Goal: Task Accomplishment & Management: Use online tool/utility

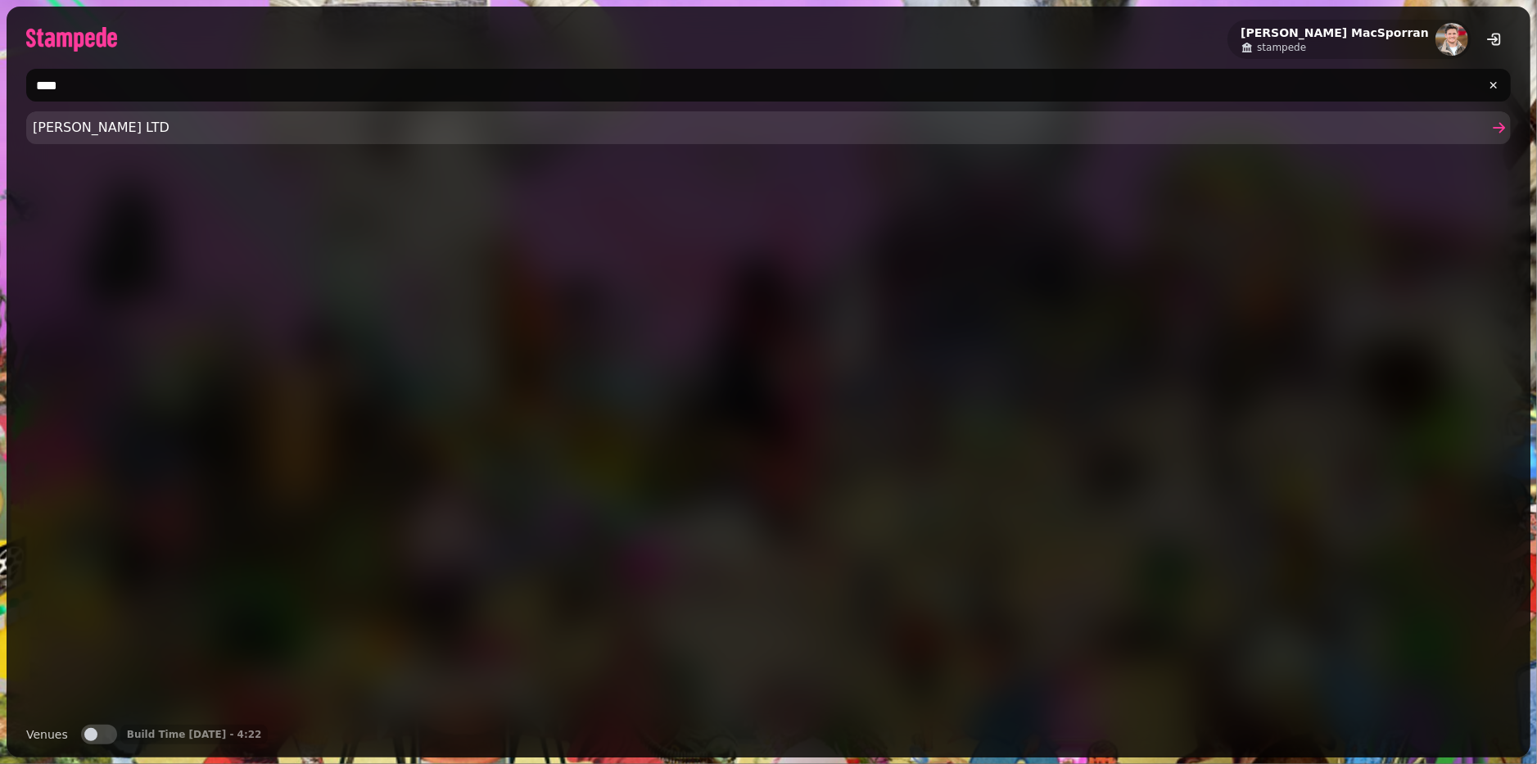
type input "****"
click at [77, 139] on link "Samantha Middleton LTD" at bounding box center [768, 127] width 1485 height 33
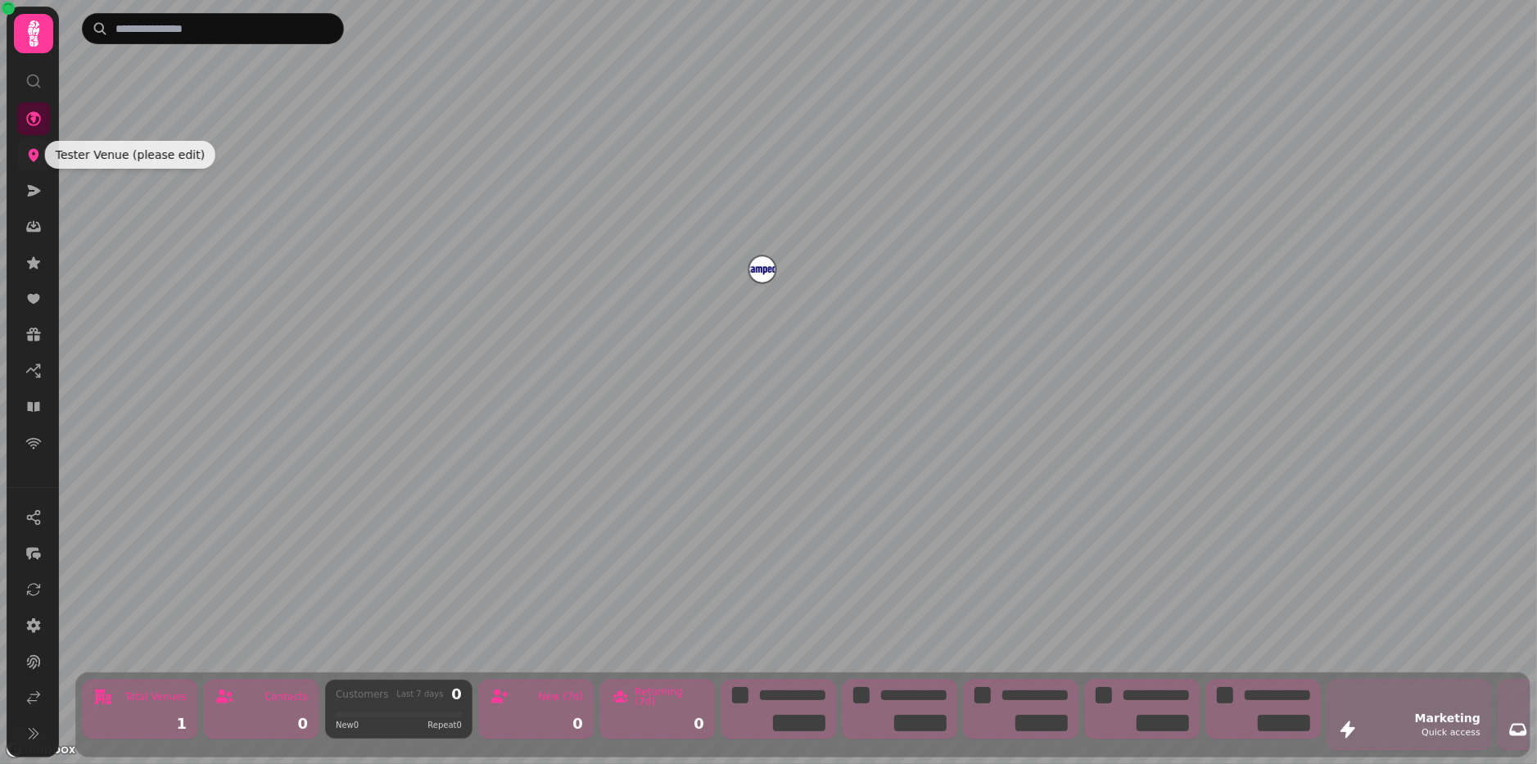
click at [38, 162] on icon at bounding box center [33, 155] width 16 height 16
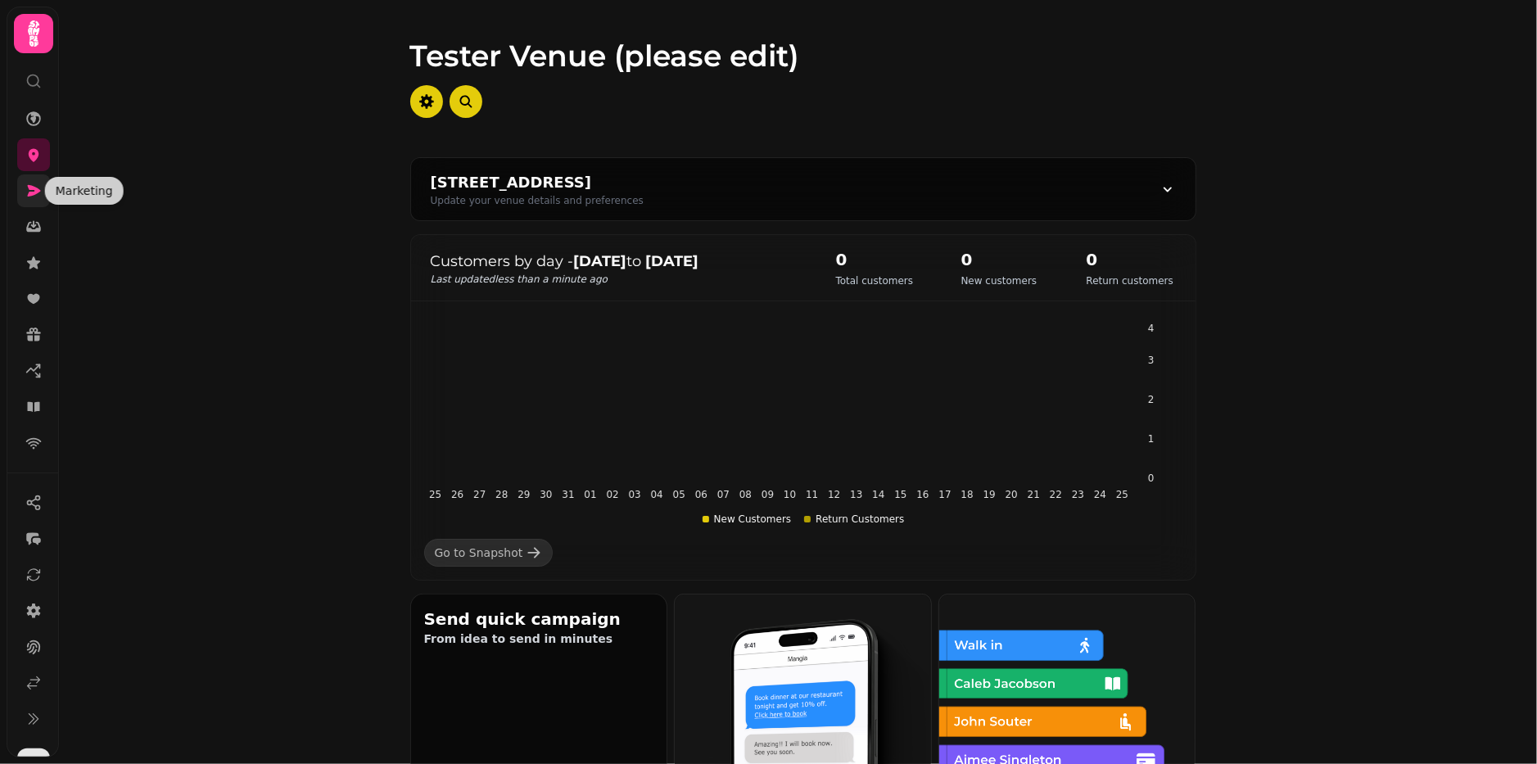
click at [34, 196] on icon at bounding box center [33, 191] width 16 height 16
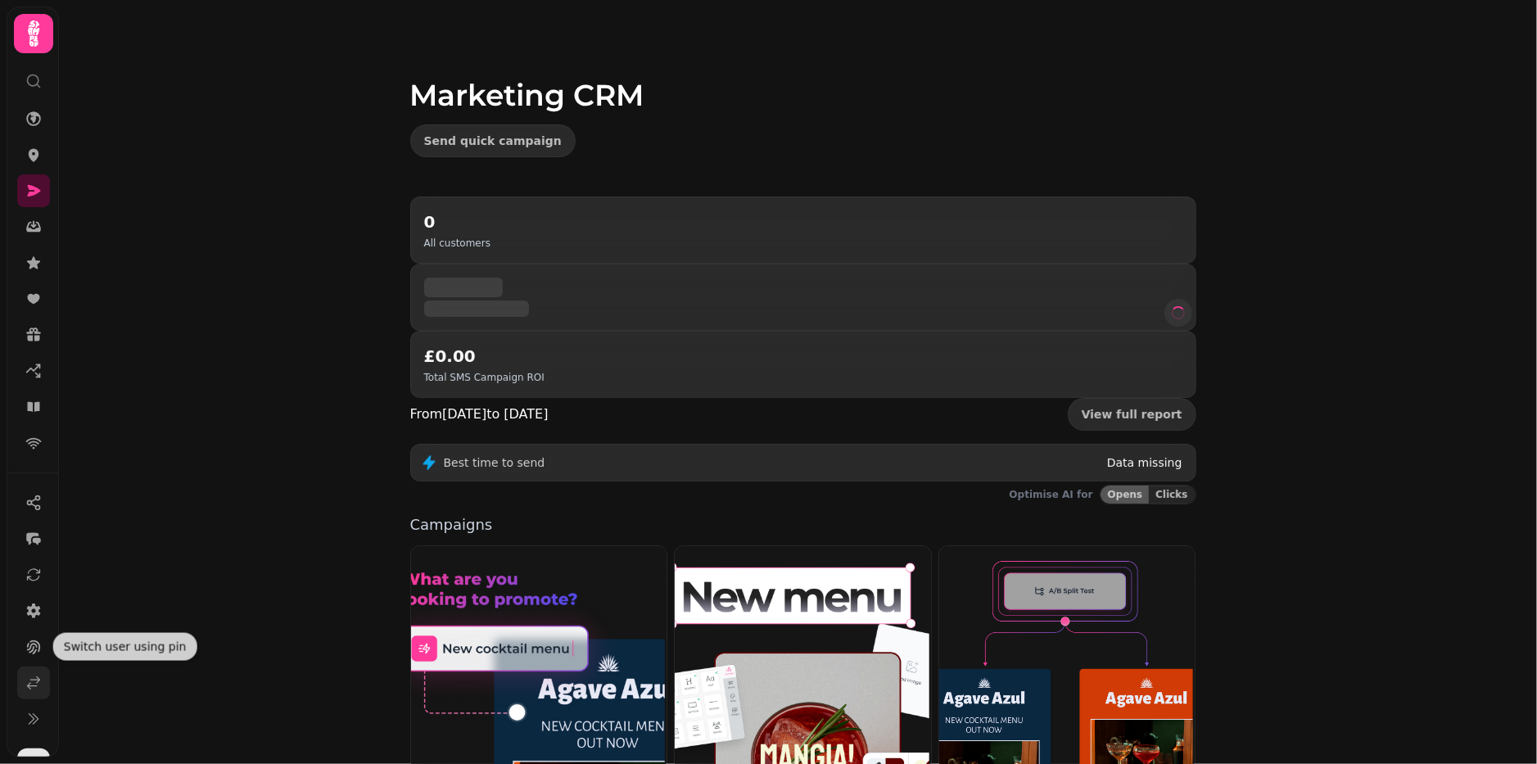
click at [35, 681] on icon at bounding box center [33, 683] width 16 height 16
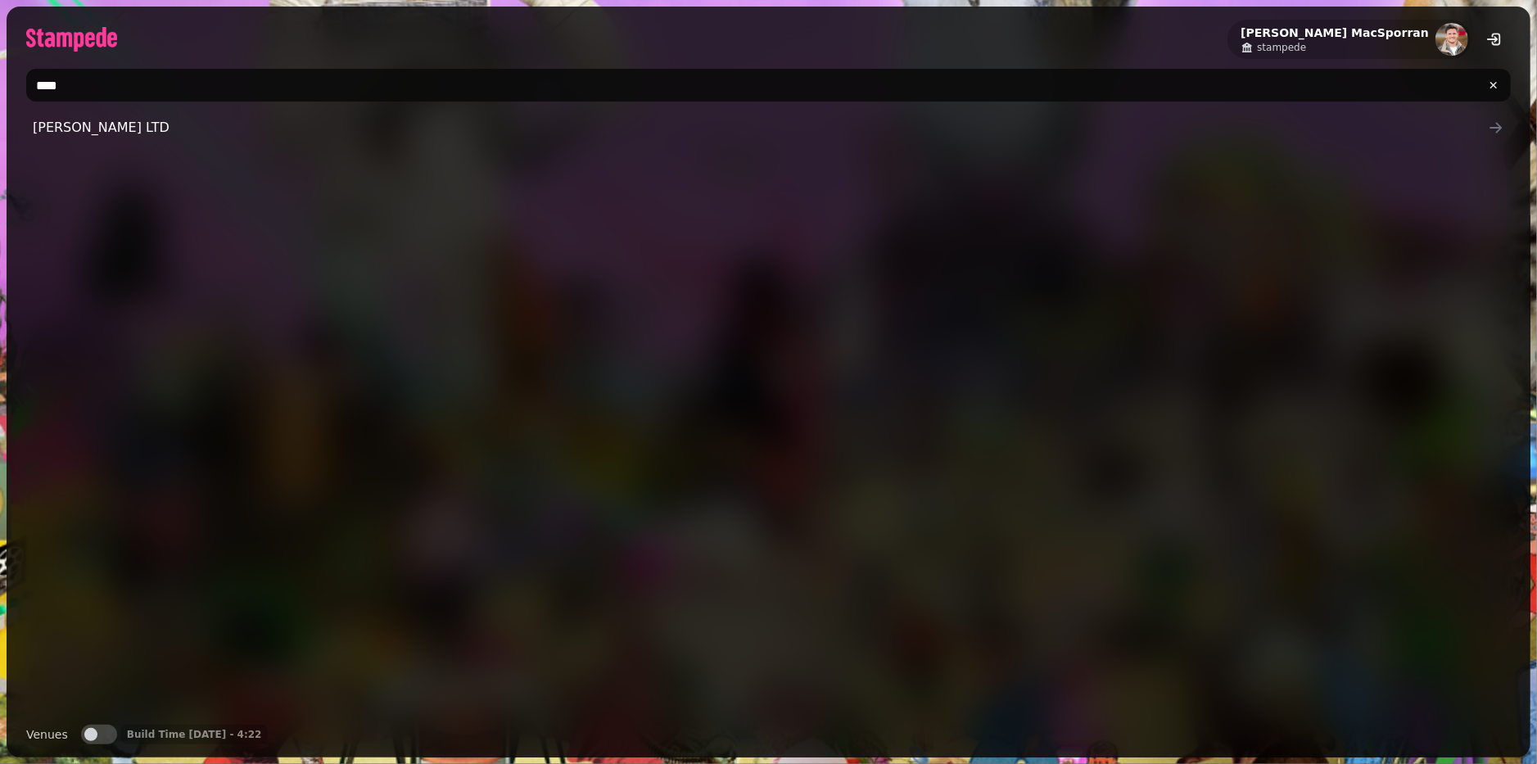
click at [93, 85] on input "****" at bounding box center [768, 85] width 1485 height 33
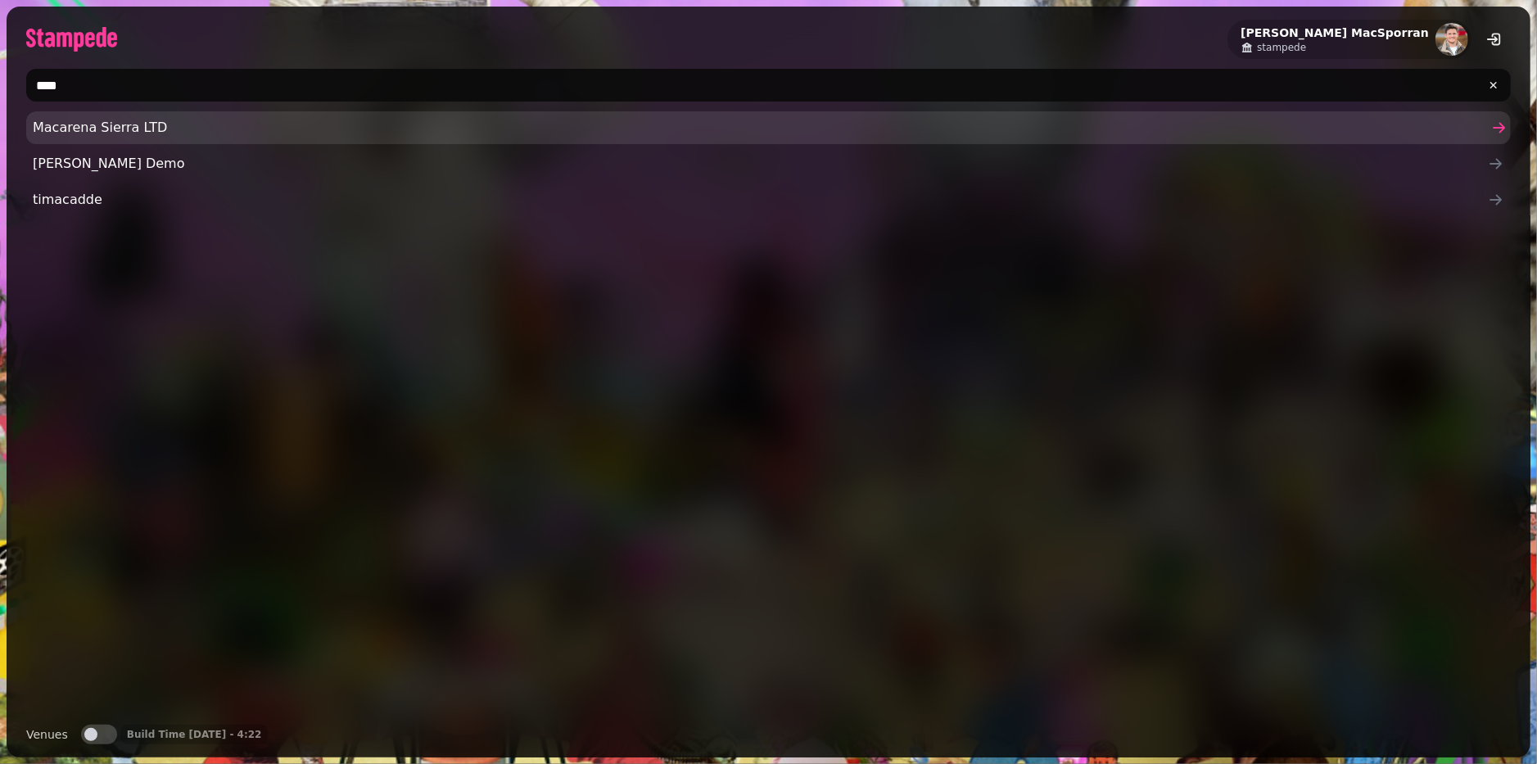
type input "****"
click at [98, 123] on span "Macarena Sierra LTD" at bounding box center [760, 128] width 1455 height 20
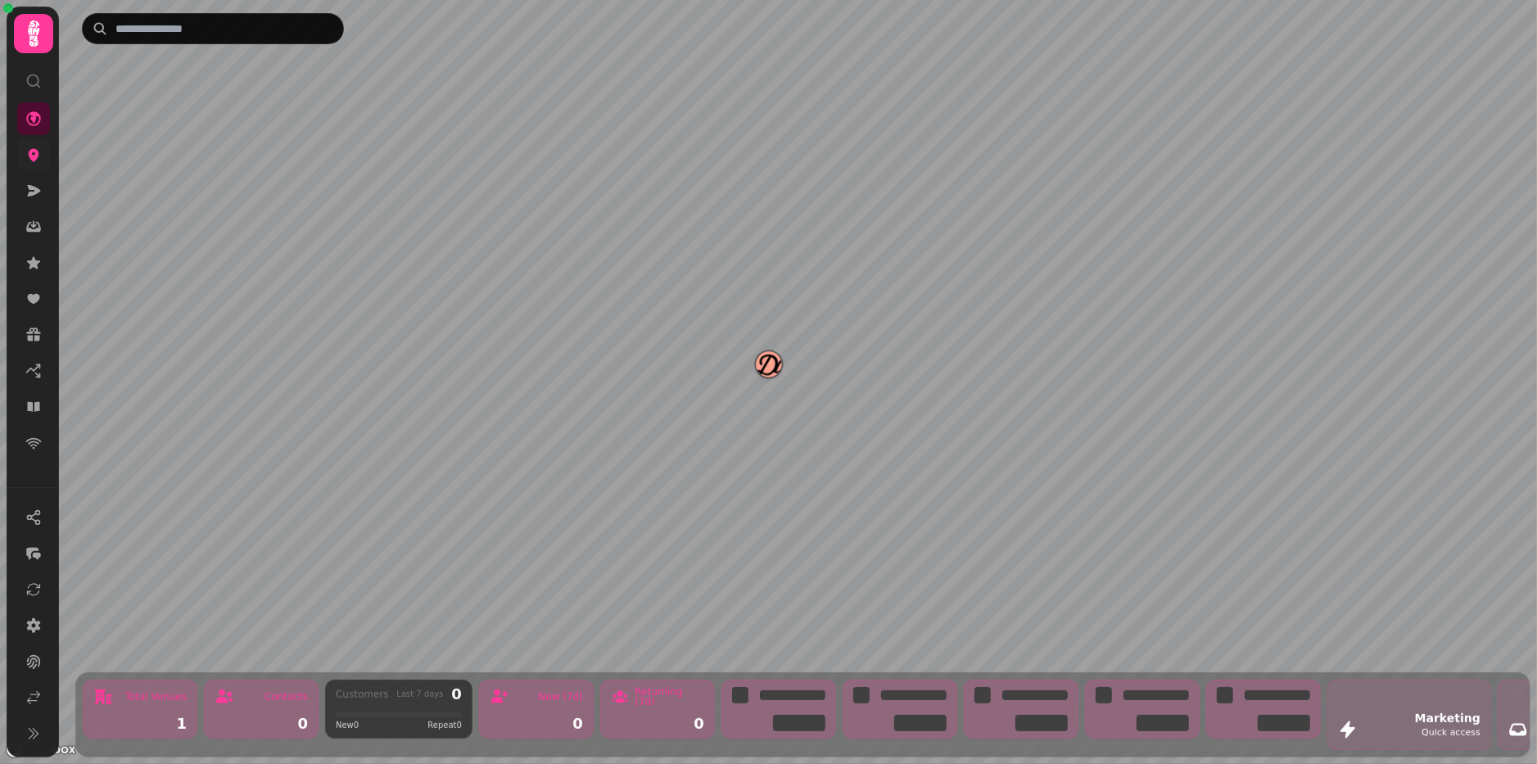
click at [33, 163] on link at bounding box center [33, 154] width 33 height 33
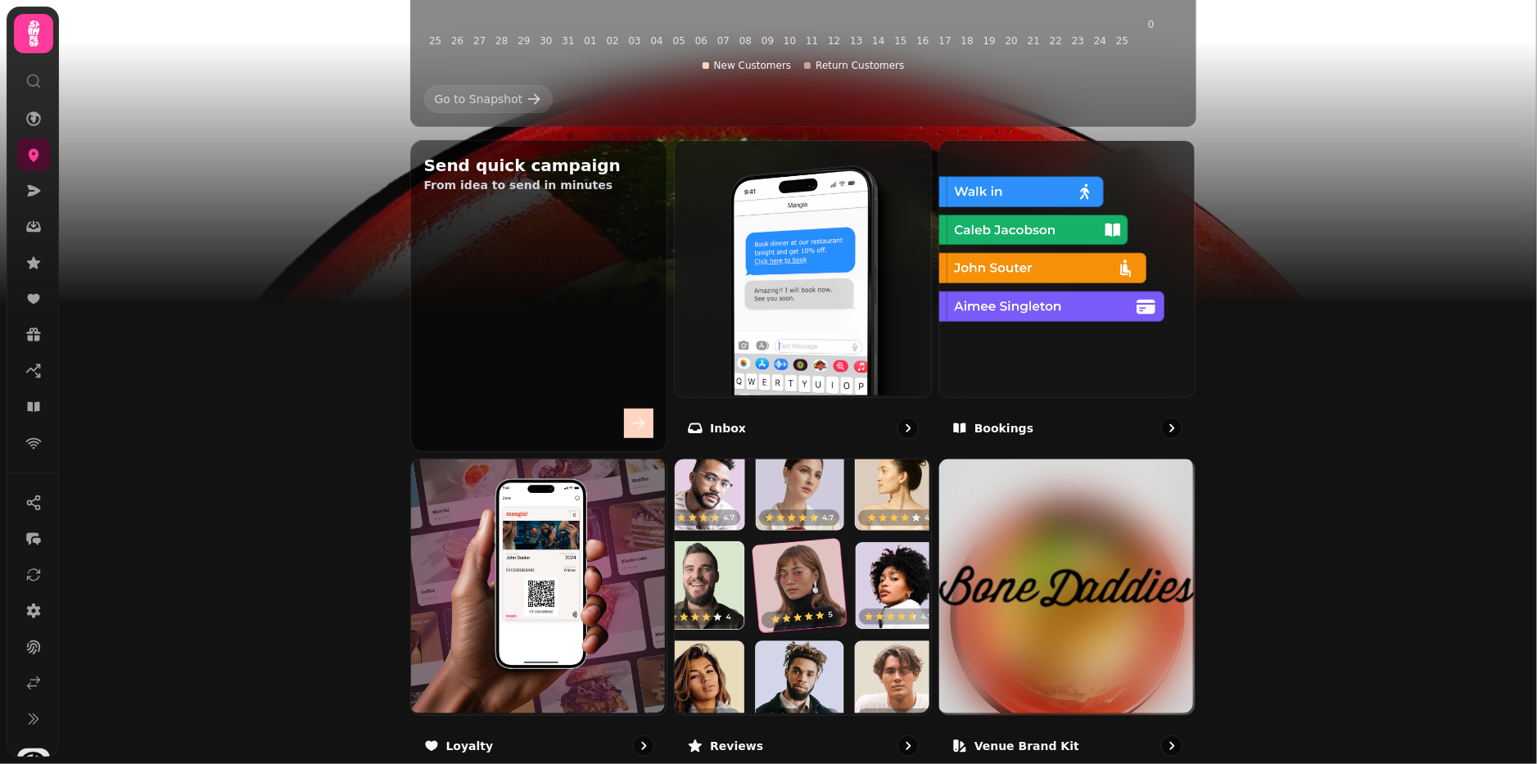
scroll to position [737, 0]
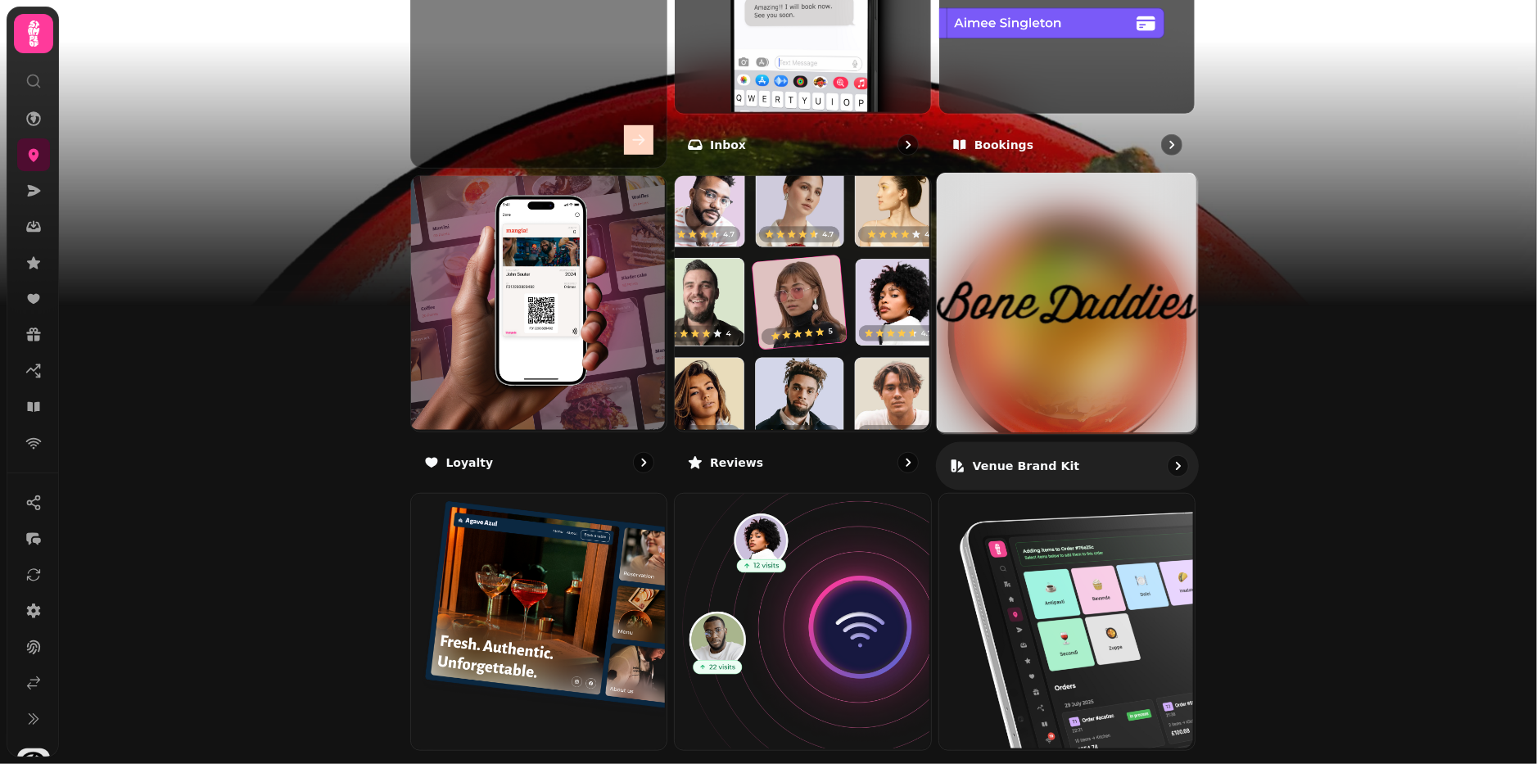
click at [1115, 295] on img at bounding box center [1067, 303] width 261 height 261
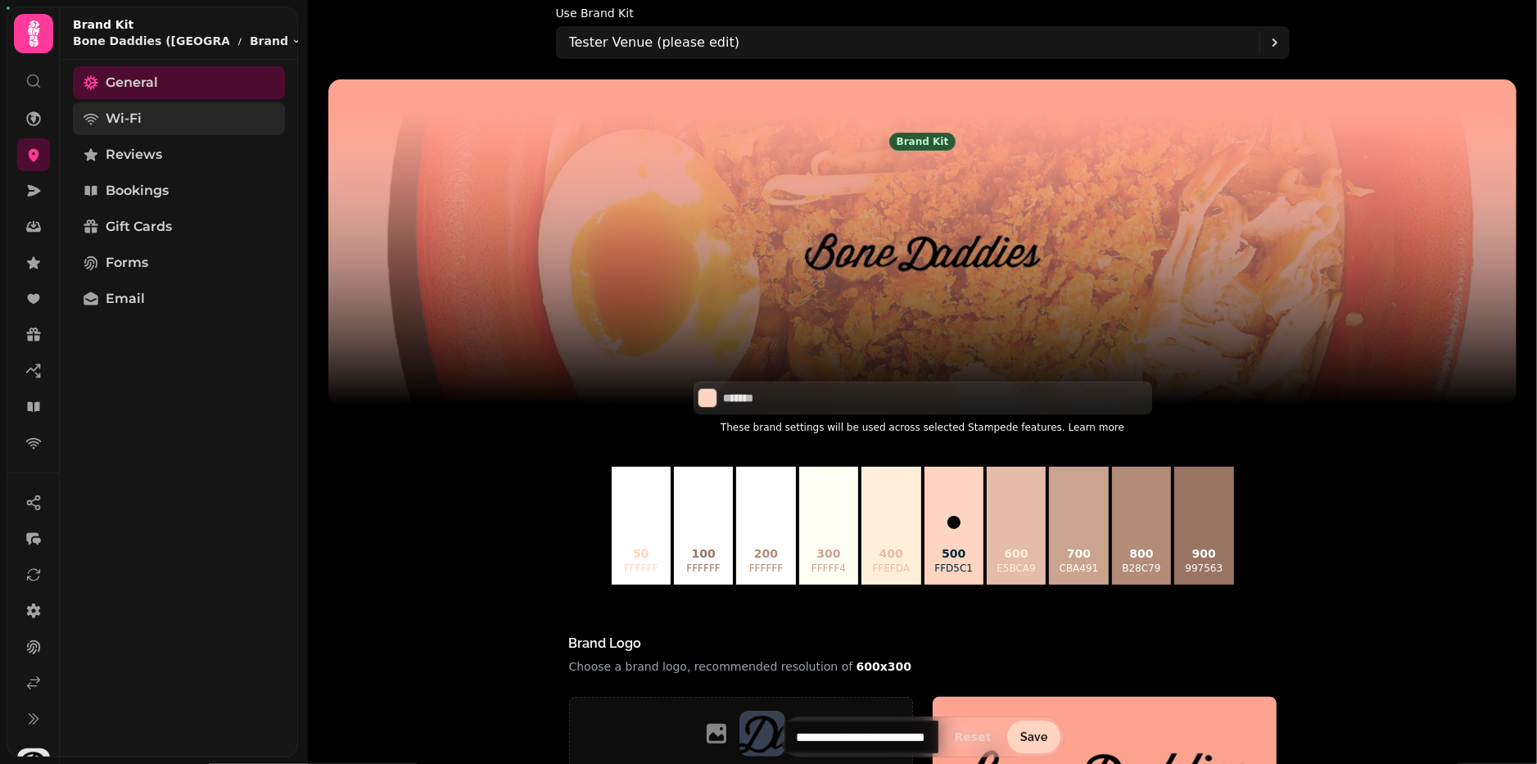
click at [183, 130] on link "Wi-Fi" at bounding box center [179, 118] width 212 height 33
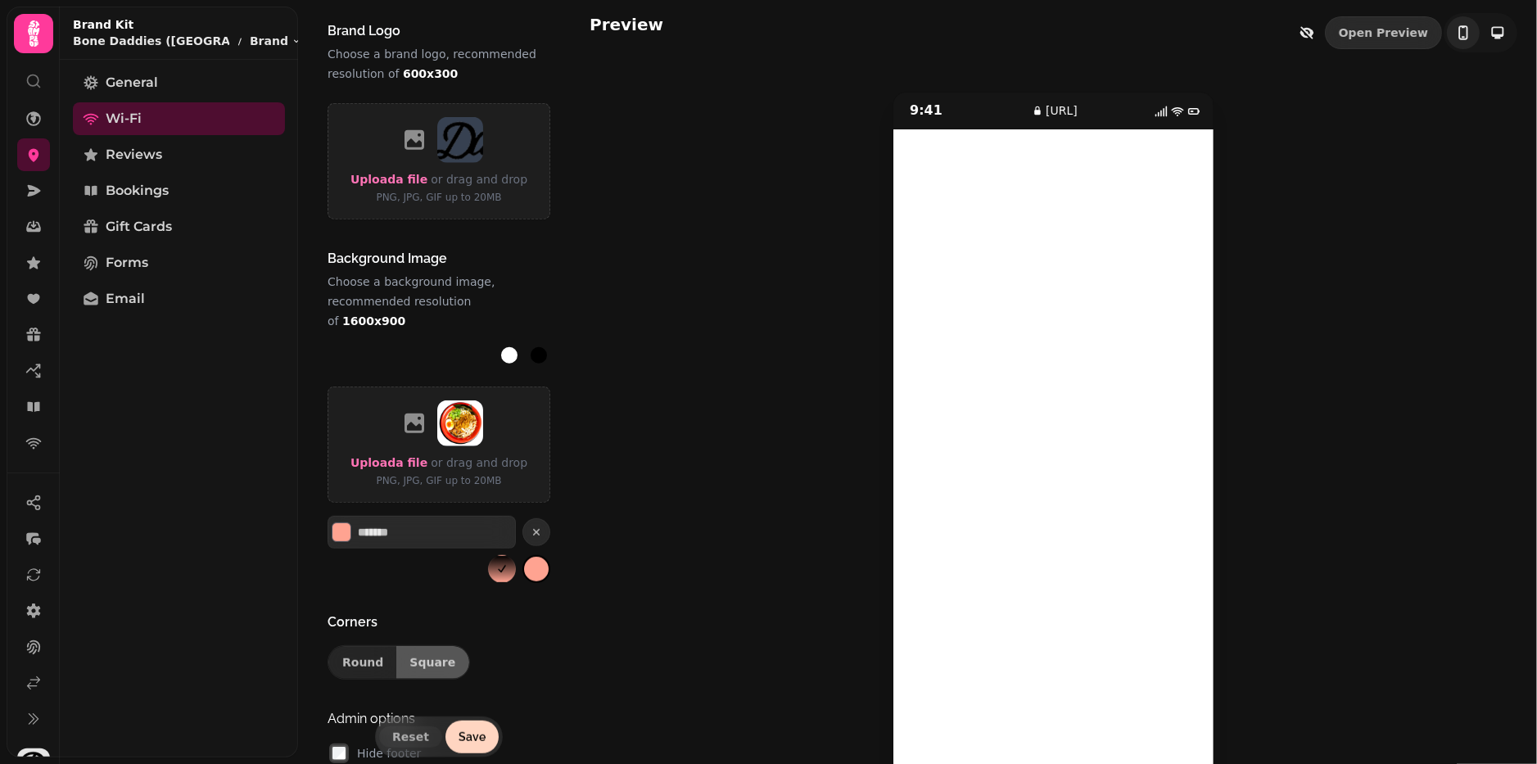
scroll to position [662, 0]
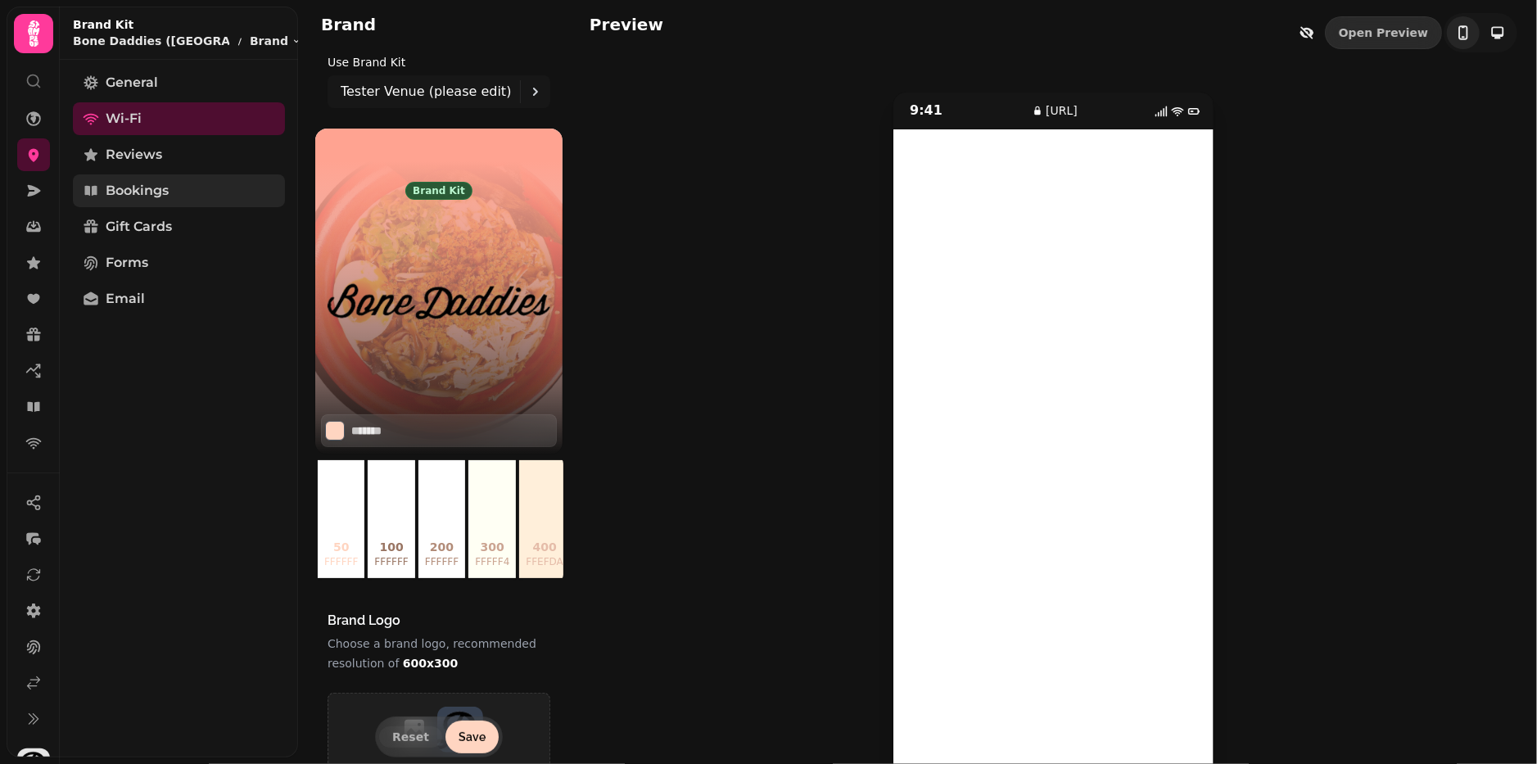
click at [188, 192] on link "Bookings" at bounding box center [179, 190] width 212 height 33
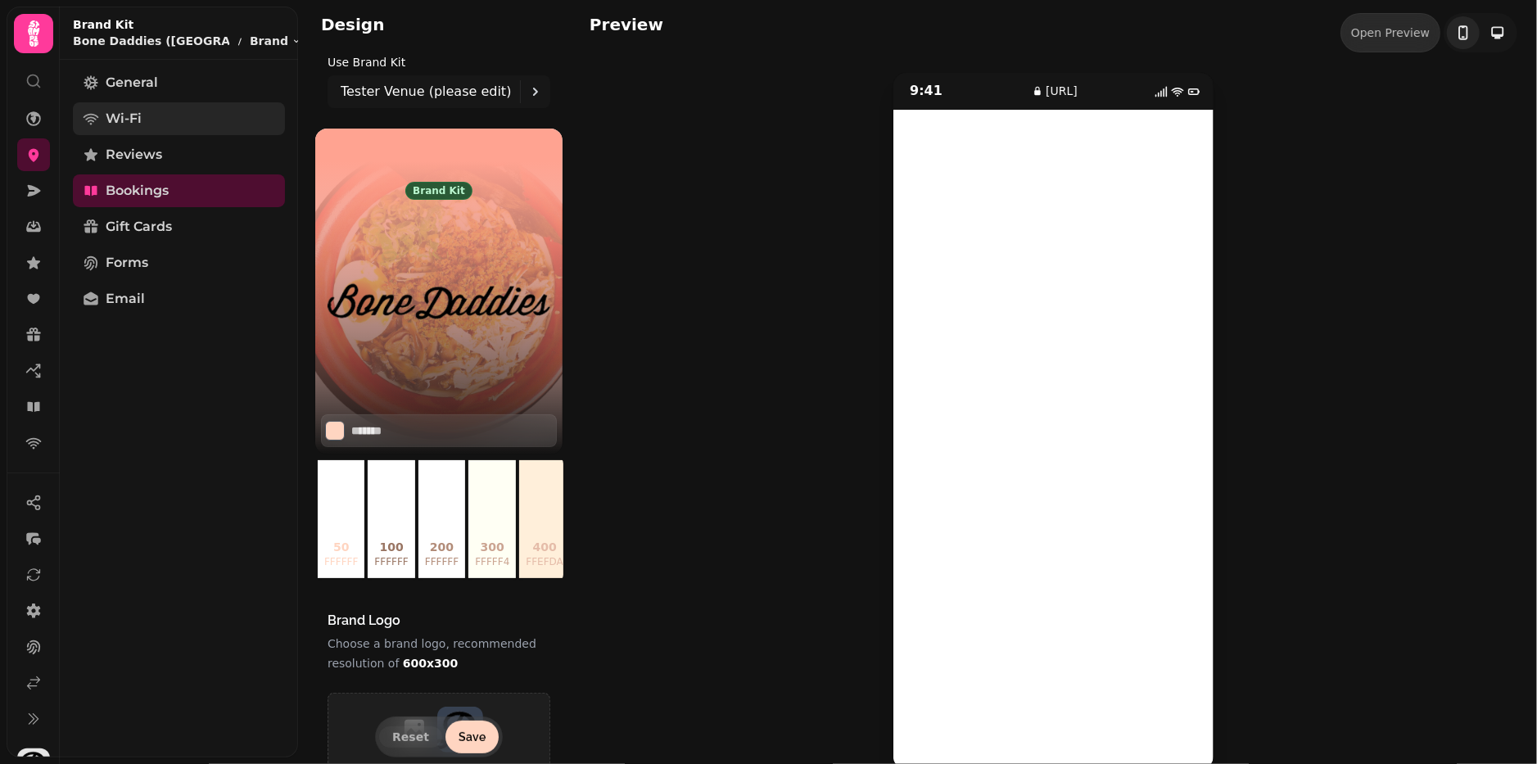
click at [196, 122] on link "Wi-Fi" at bounding box center [179, 118] width 212 height 33
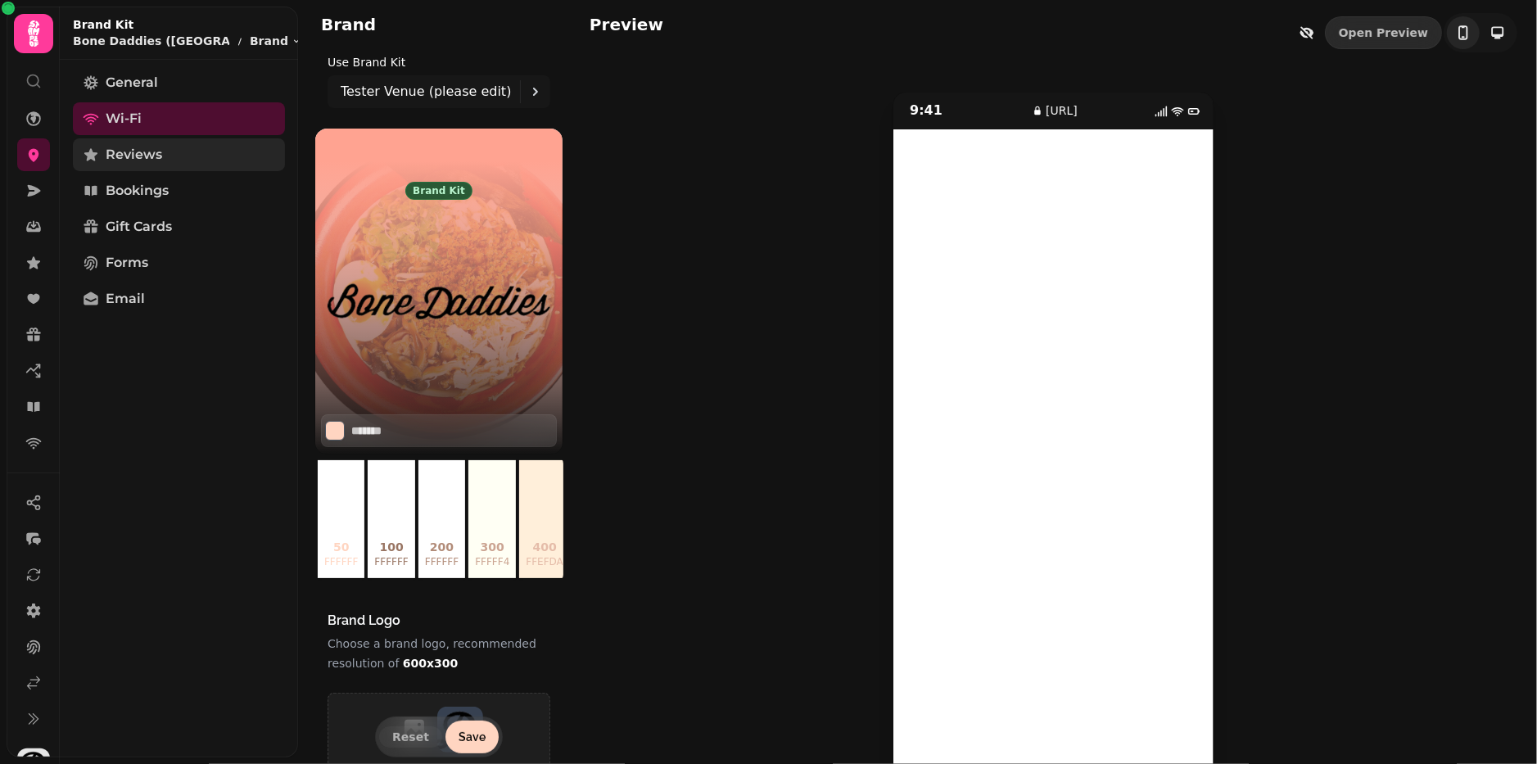
click at [195, 159] on link "Reviews" at bounding box center [179, 154] width 212 height 33
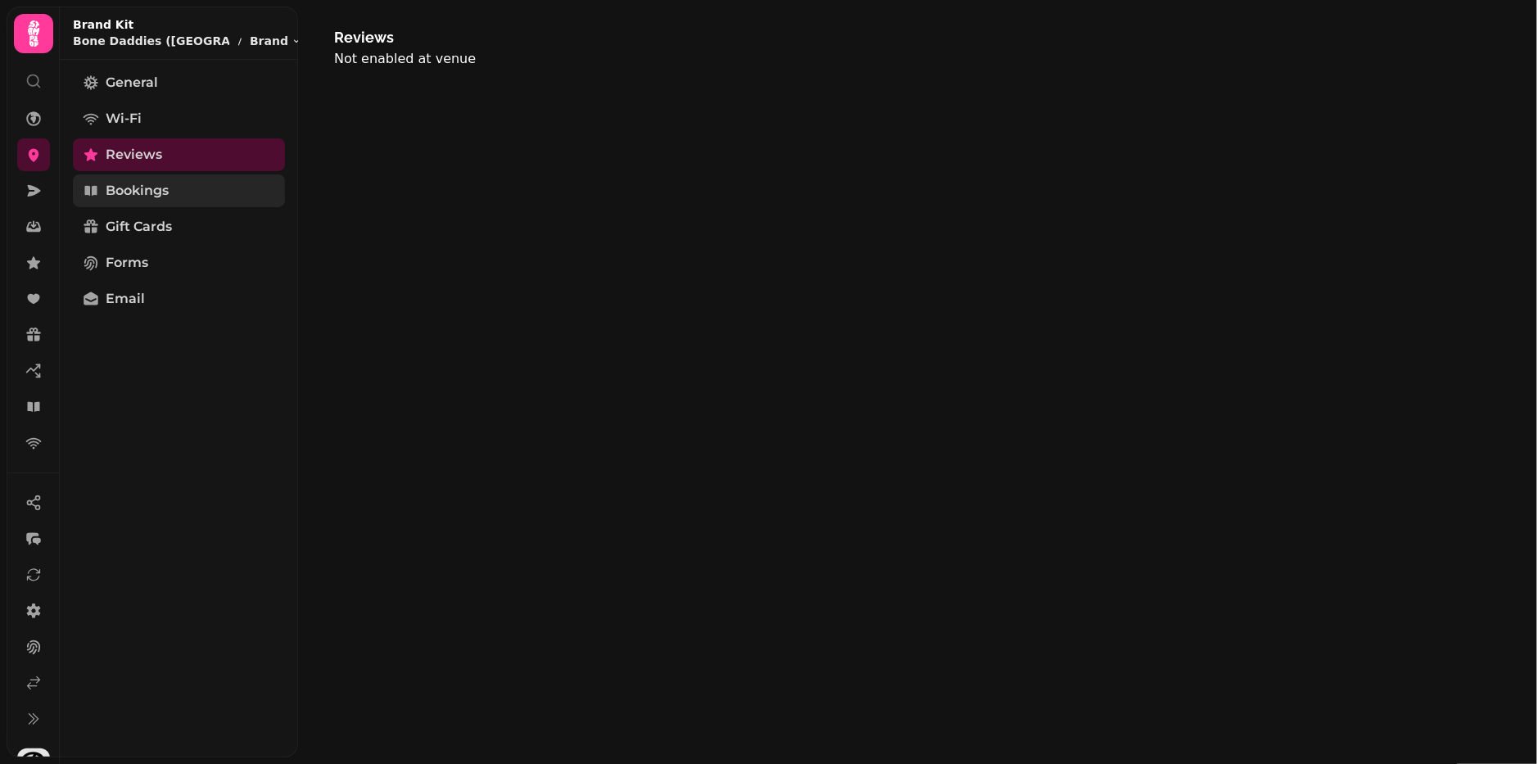
click at [190, 199] on link "Bookings" at bounding box center [179, 190] width 212 height 33
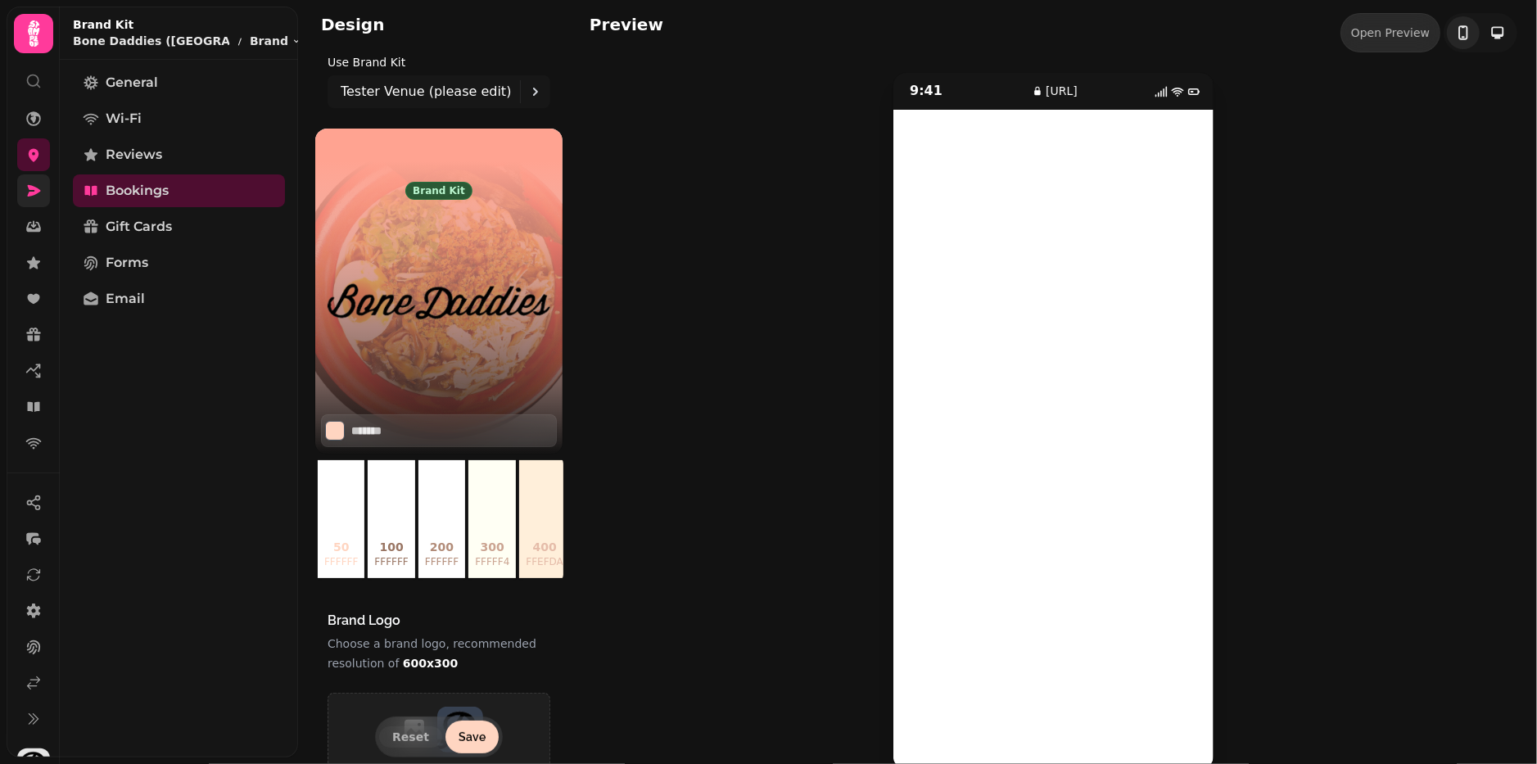
click at [48, 184] on link at bounding box center [33, 190] width 33 height 33
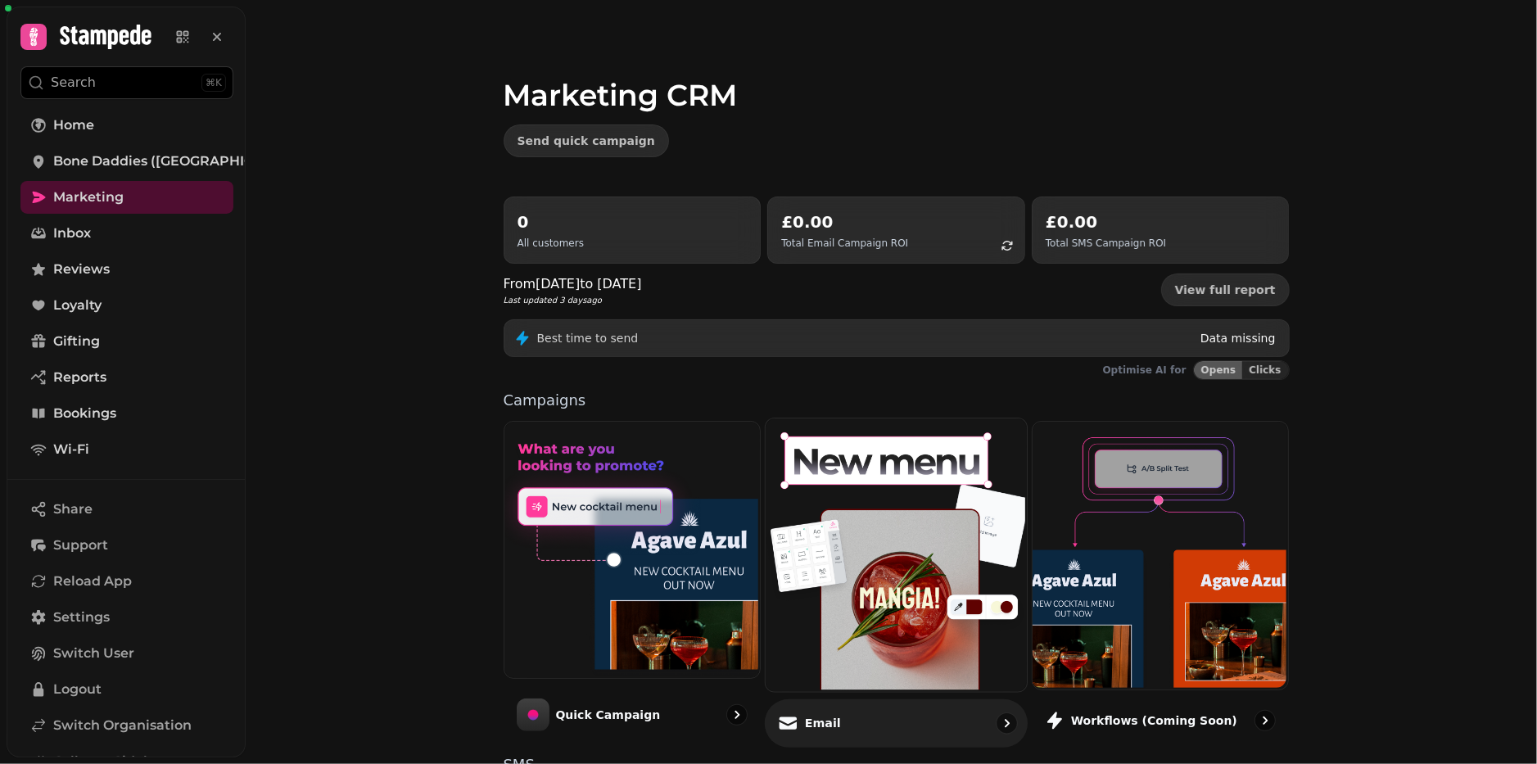
click at [837, 506] on img at bounding box center [894, 553] width 261 height 273
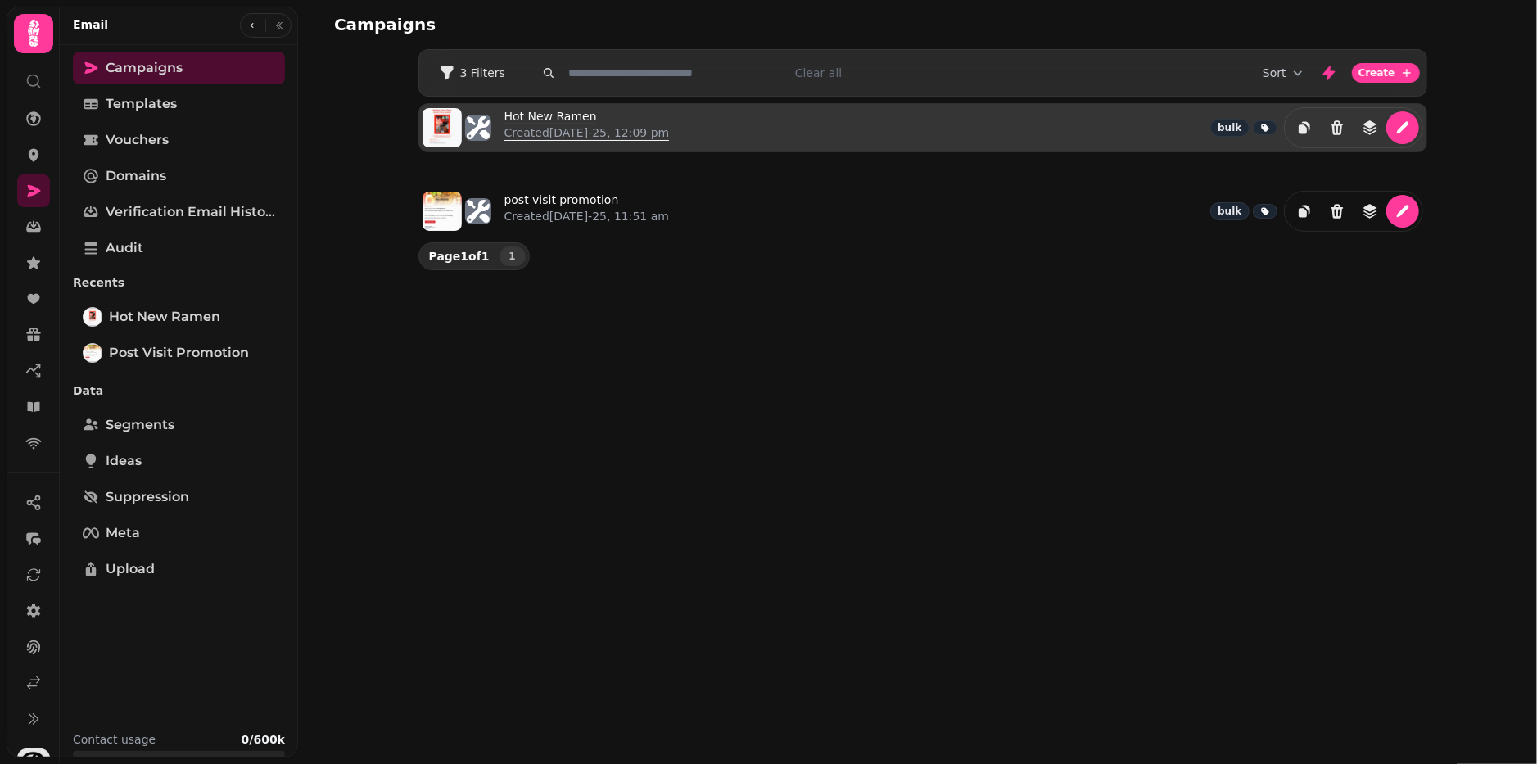
click at [550, 126] on p "Created 25th Aug-25, 12:09 pm" at bounding box center [587, 132] width 165 height 16
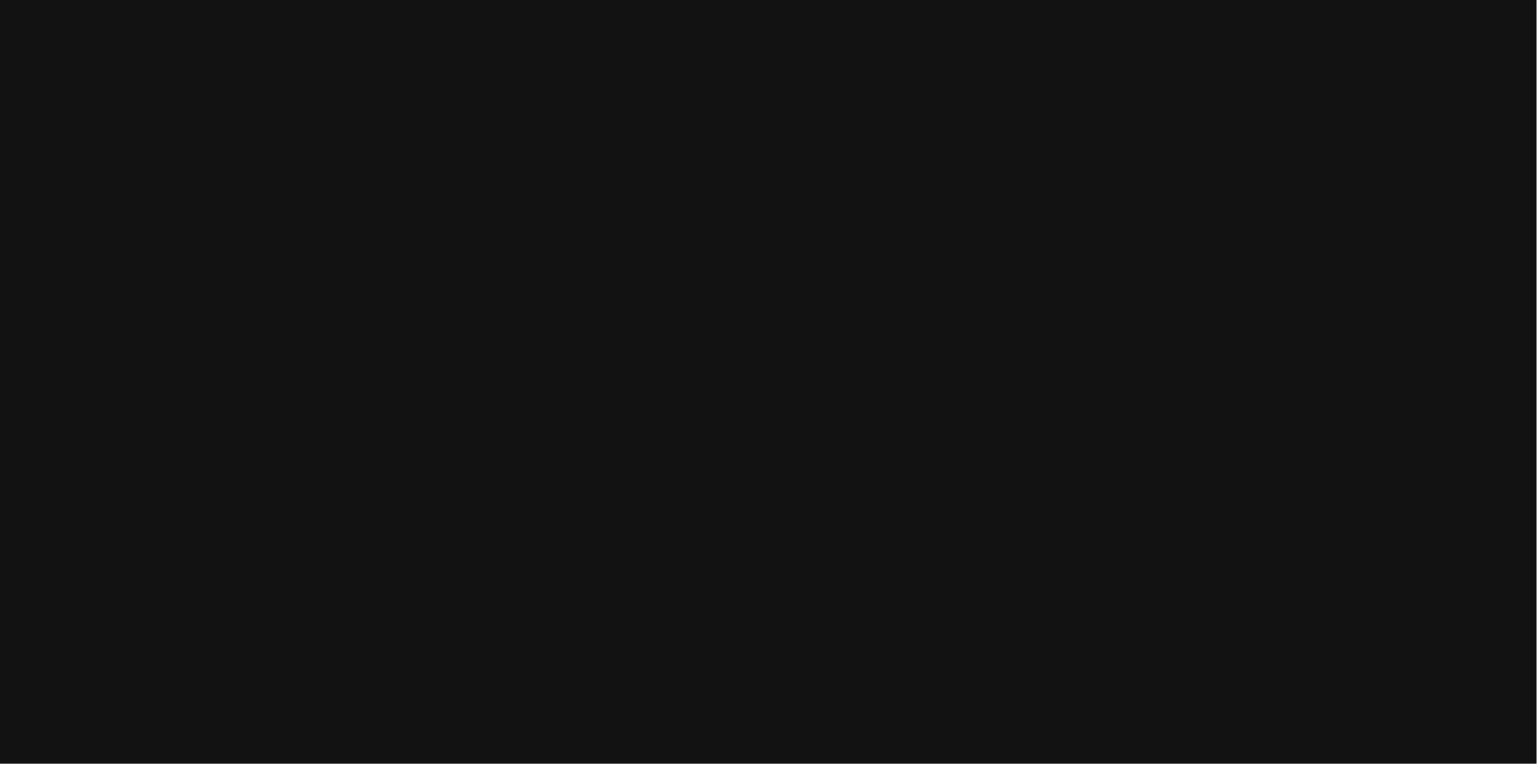
select select "**********"
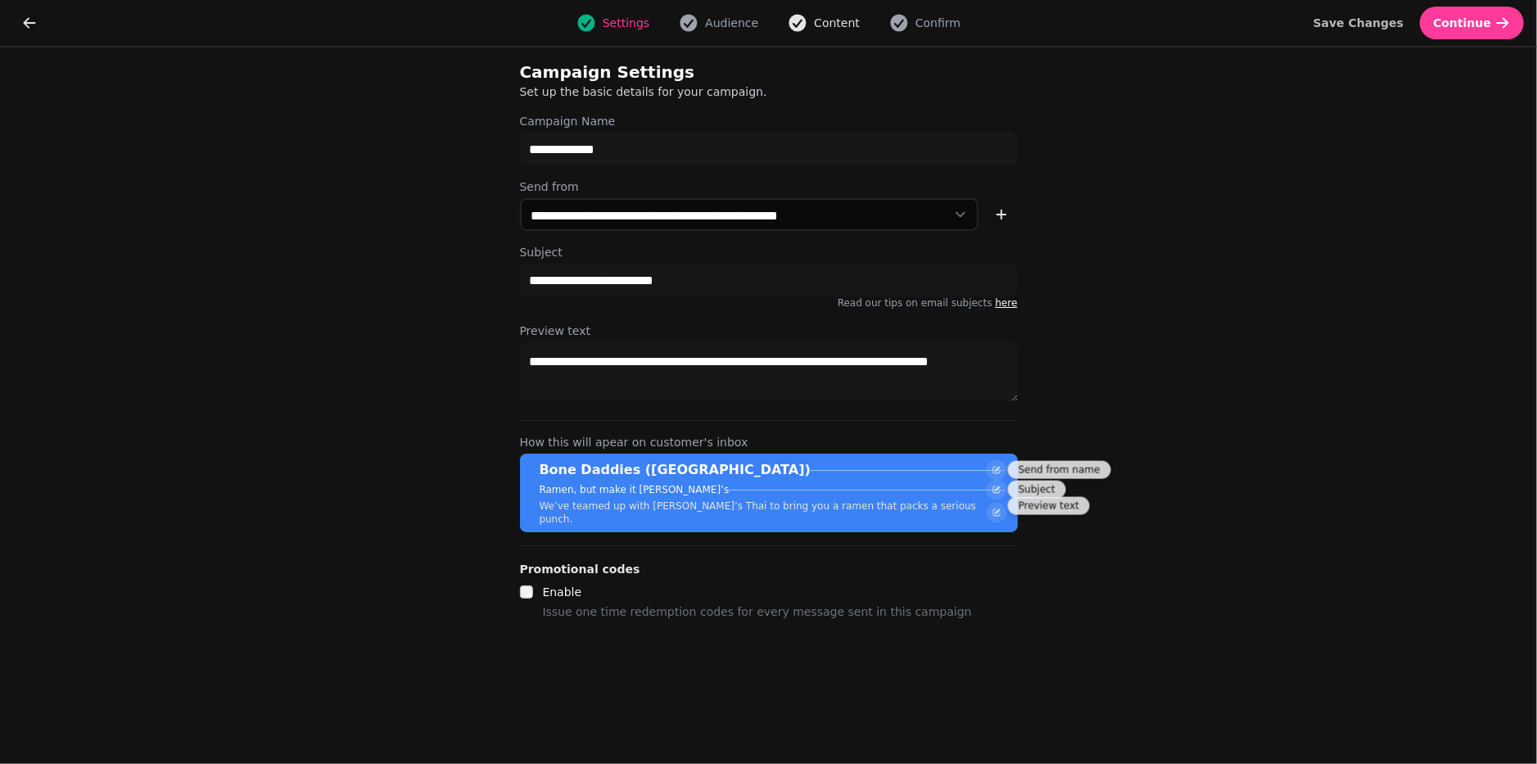
click at [833, 28] on span "Content" at bounding box center [837, 23] width 46 height 16
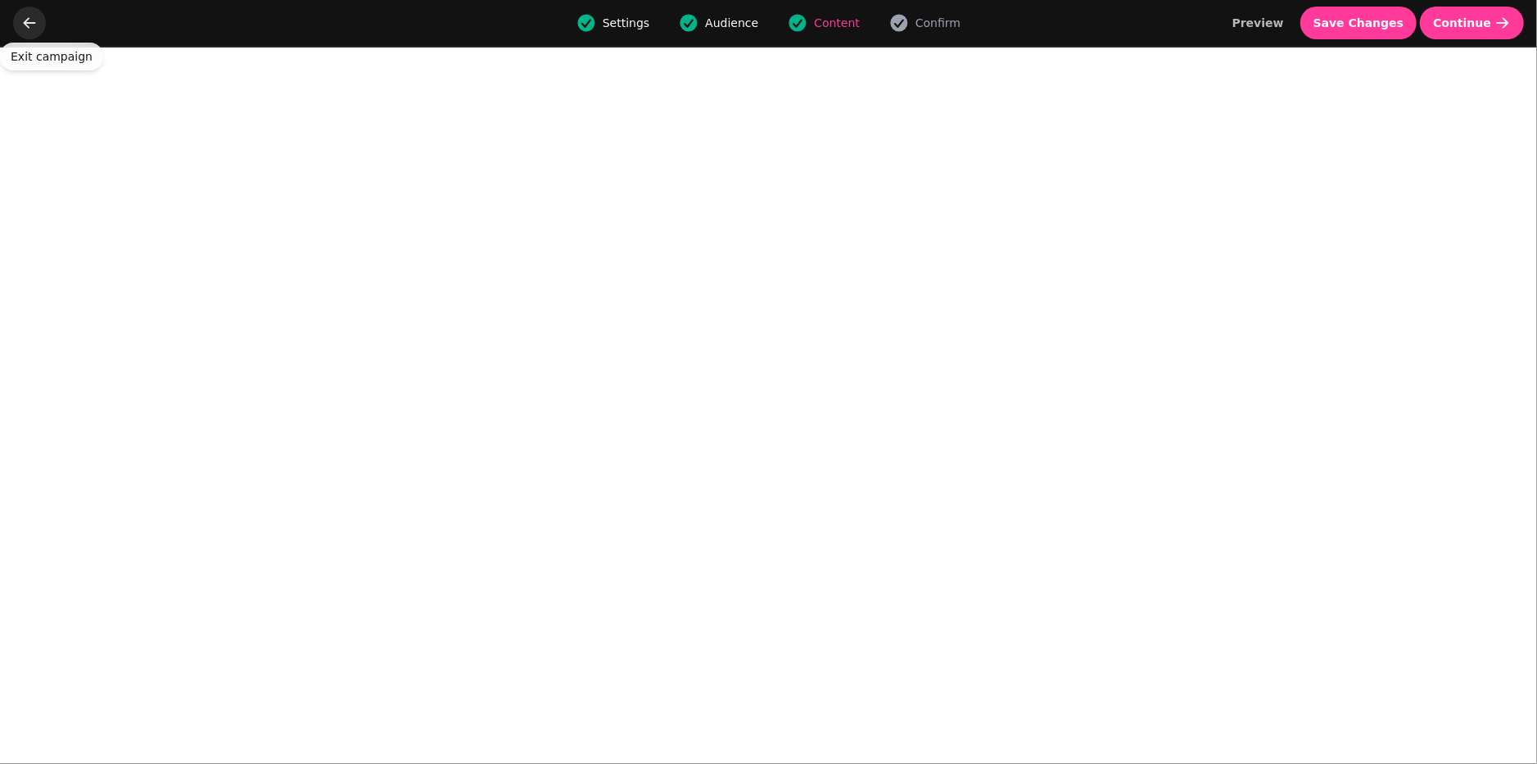
click at [29, 25] on icon "go back" at bounding box center [29, 23] width 16 height 16
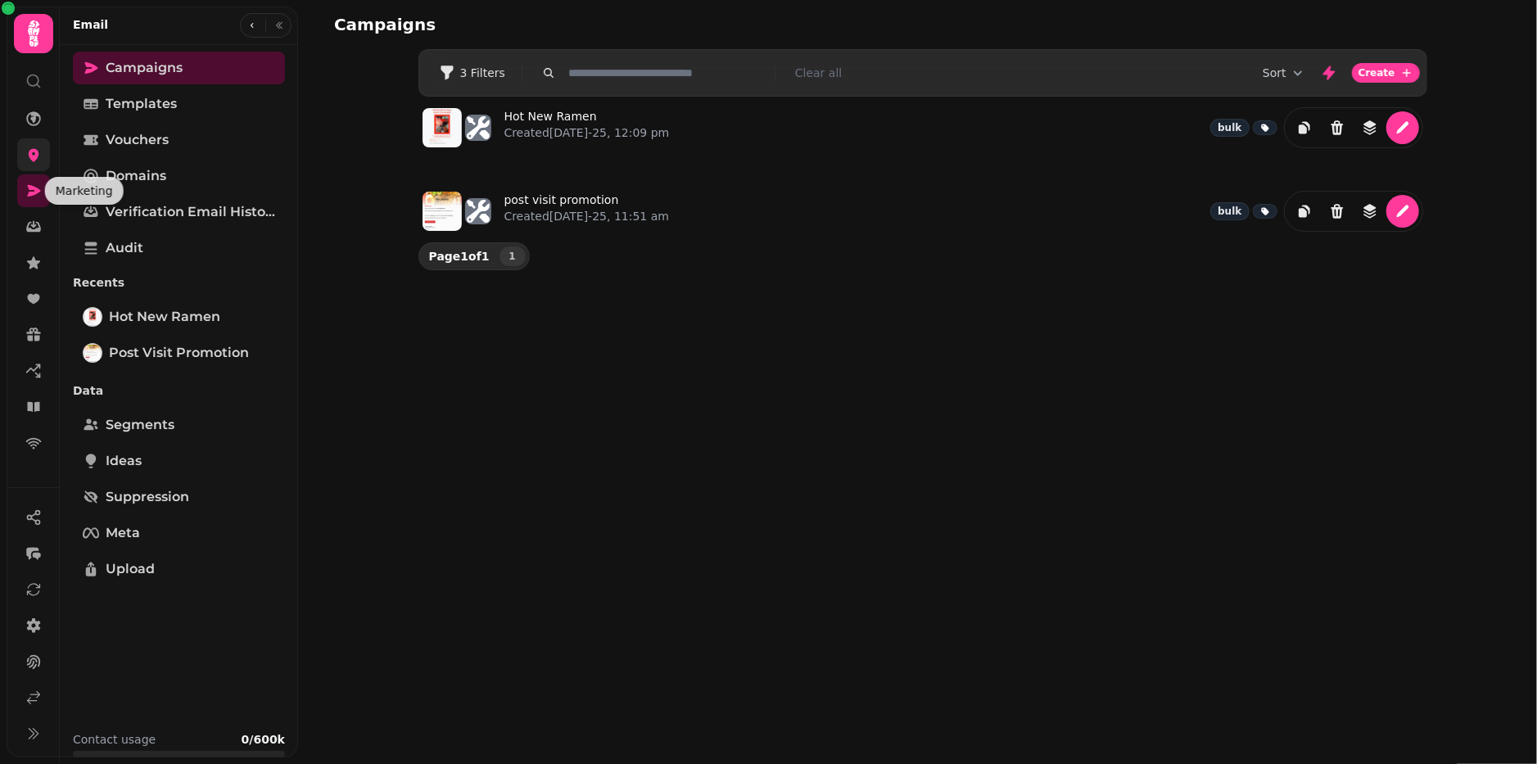
click at [34, 166] on link at bounding box center [33, 154] width 33 height 33
